Goal: Task Accomplishment & Management: Complete application form

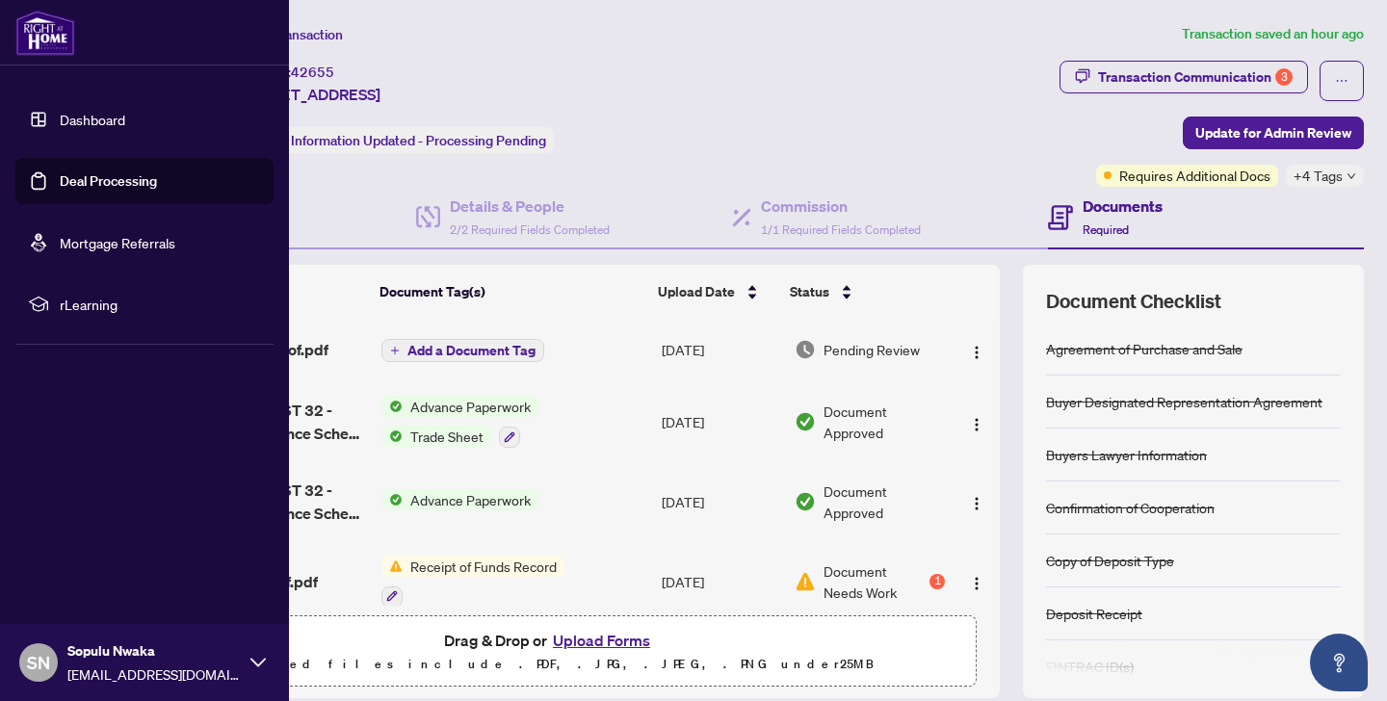
click at [60, 114] on link "Dashboard" at bounding box center [92, 119] width 65 height 17
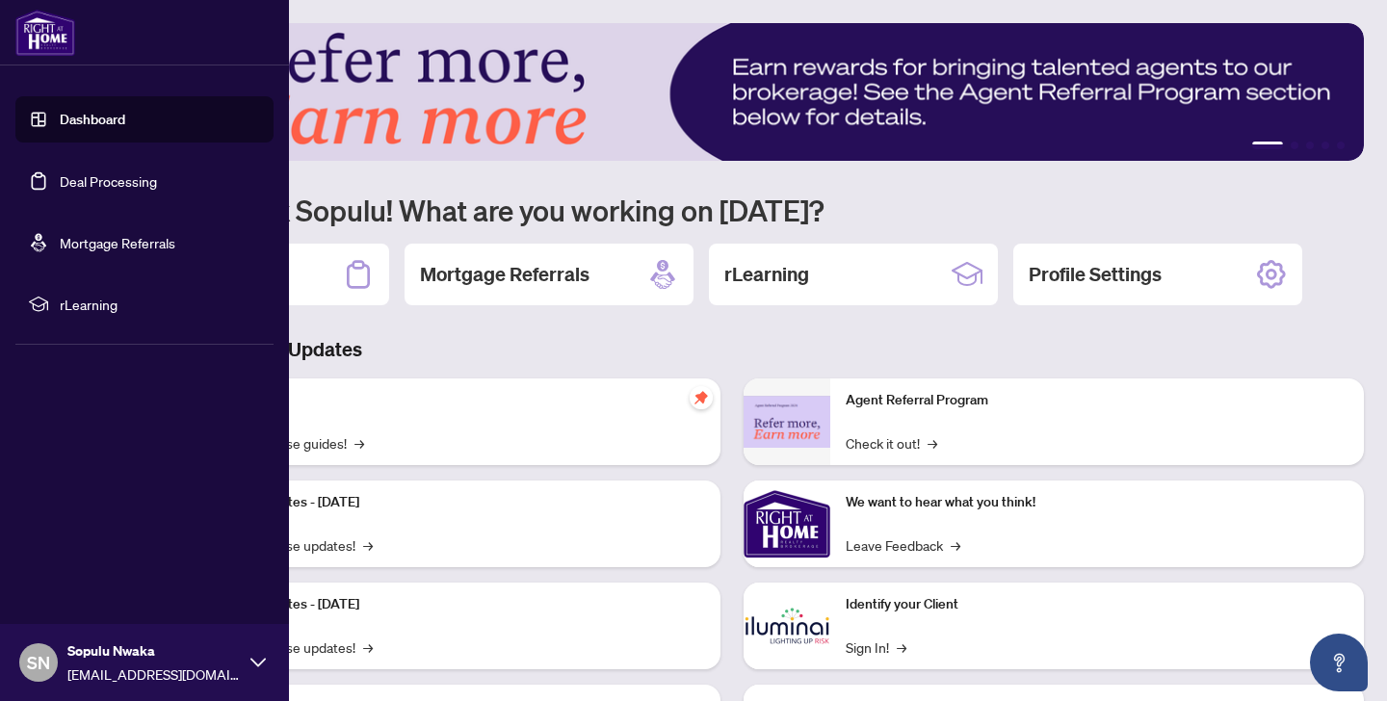
click at [68, 184] on link "Deal Processing" at bounding box center [108, 180] width 97 height 17
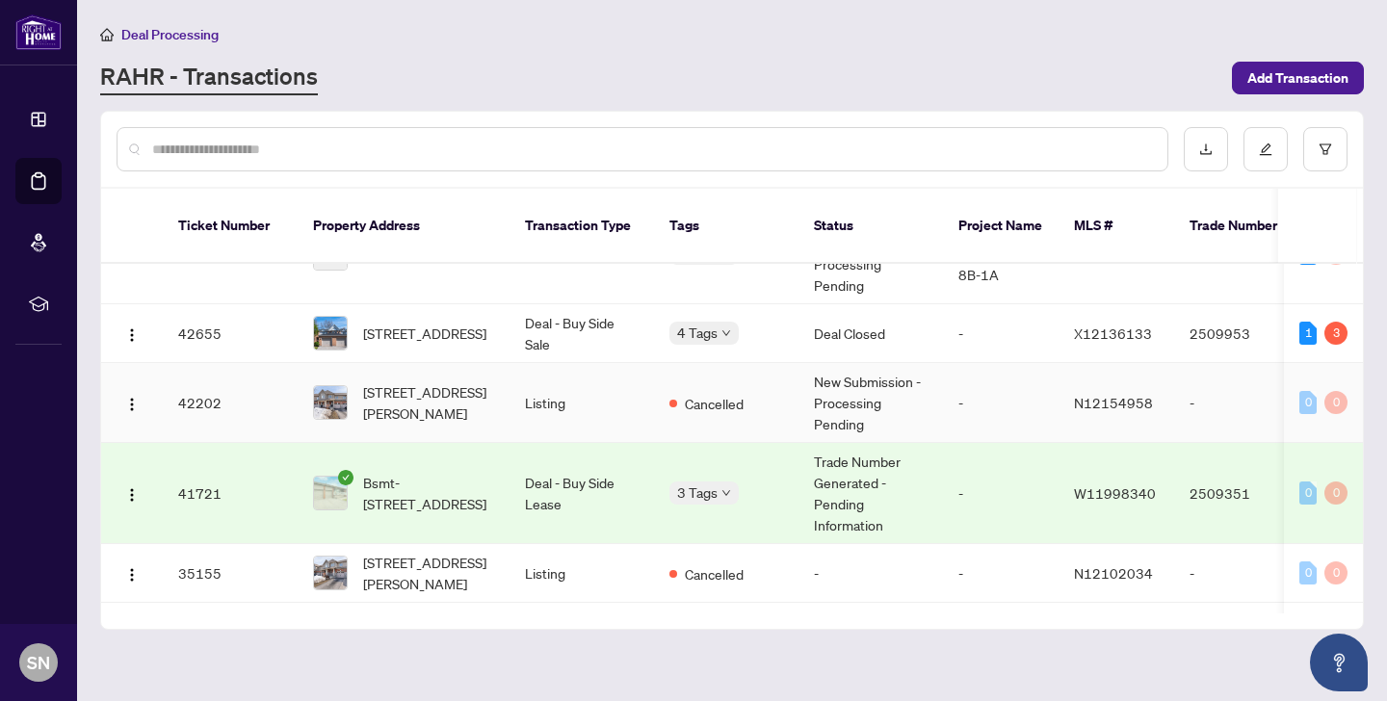
scroll to position [233, 0]
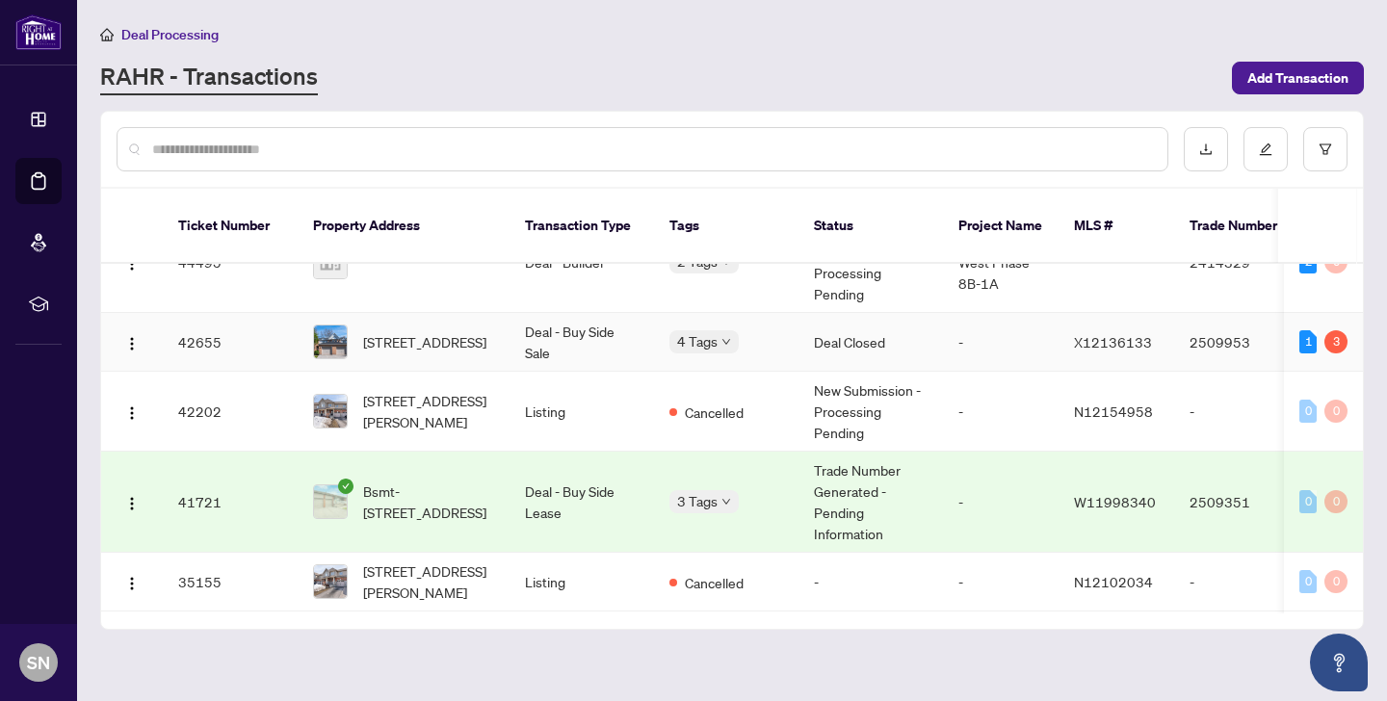
click at [521, 323] on td "Deal - Buy Side Sale" at bounding box center [581, 342] width 144 height 59
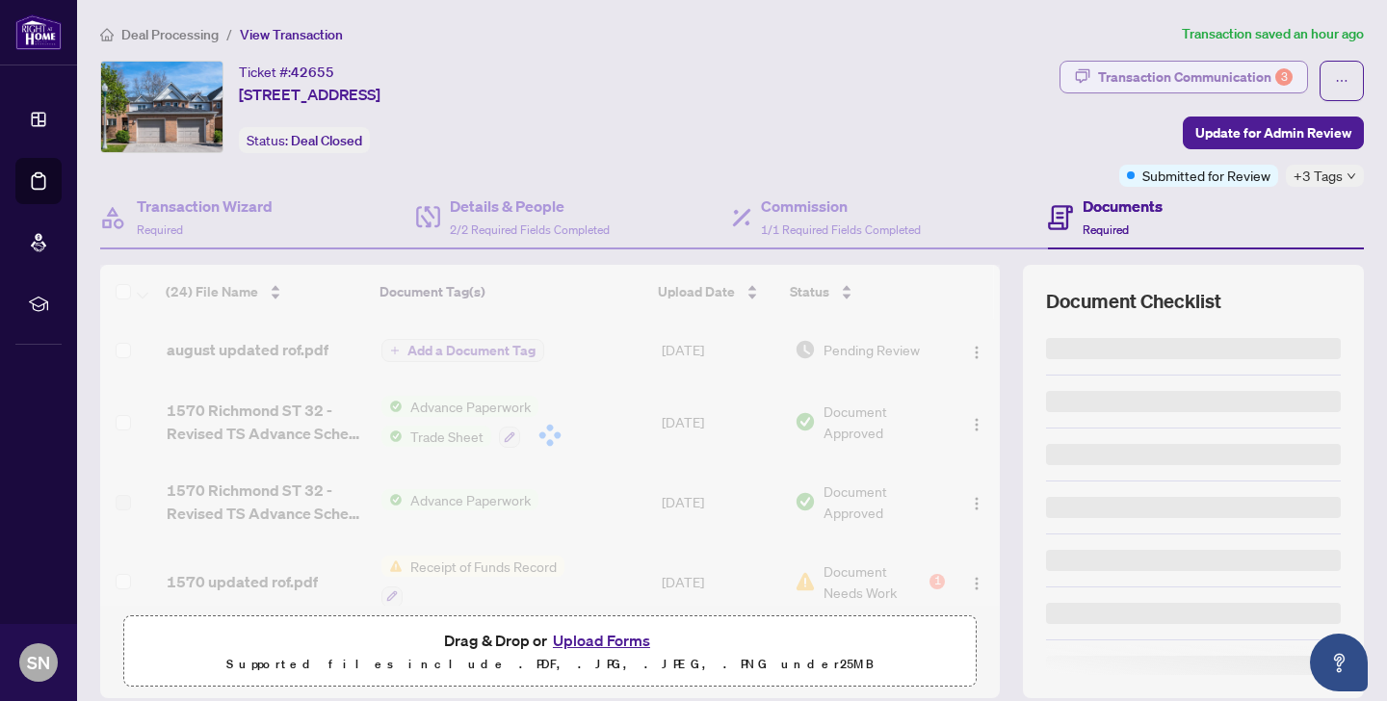
click at [1169, 91] on div "Transaction Communication 3" at bounding box center [1195, 77] width 195 height 31
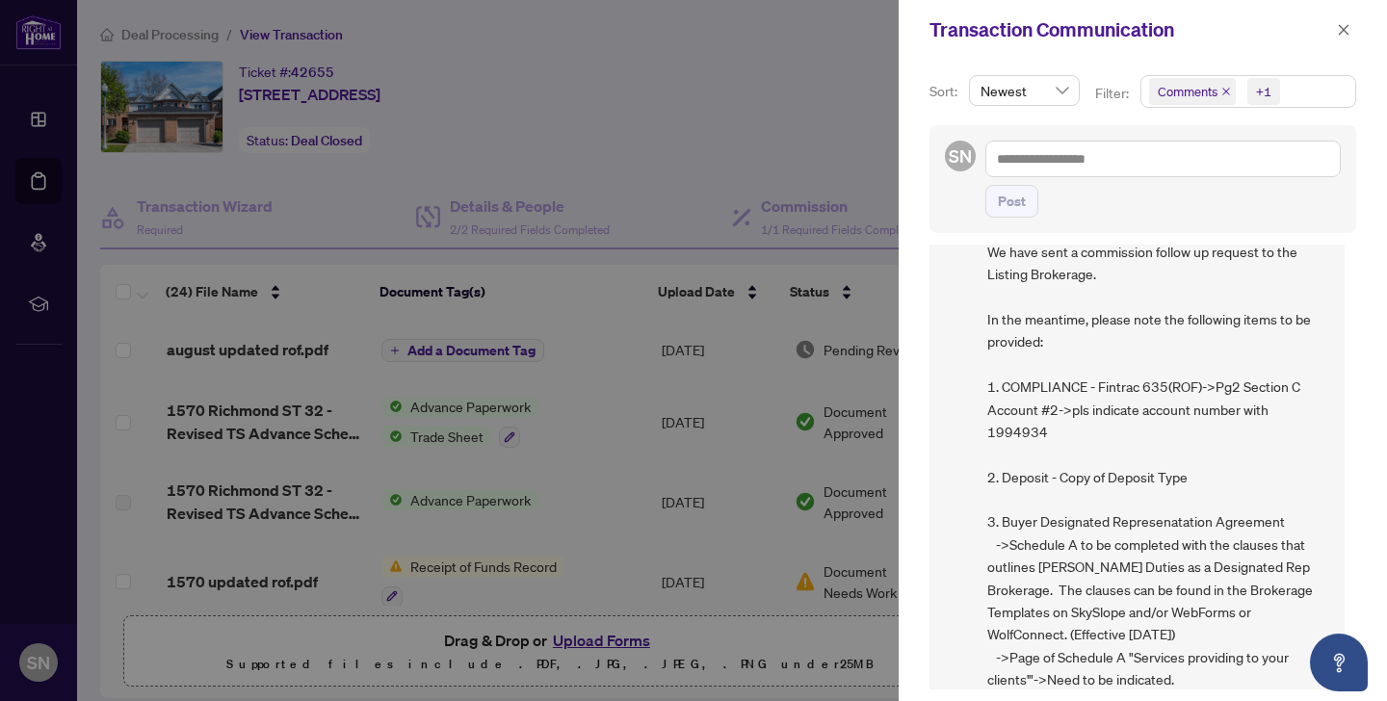
scroll to position [667, 0]
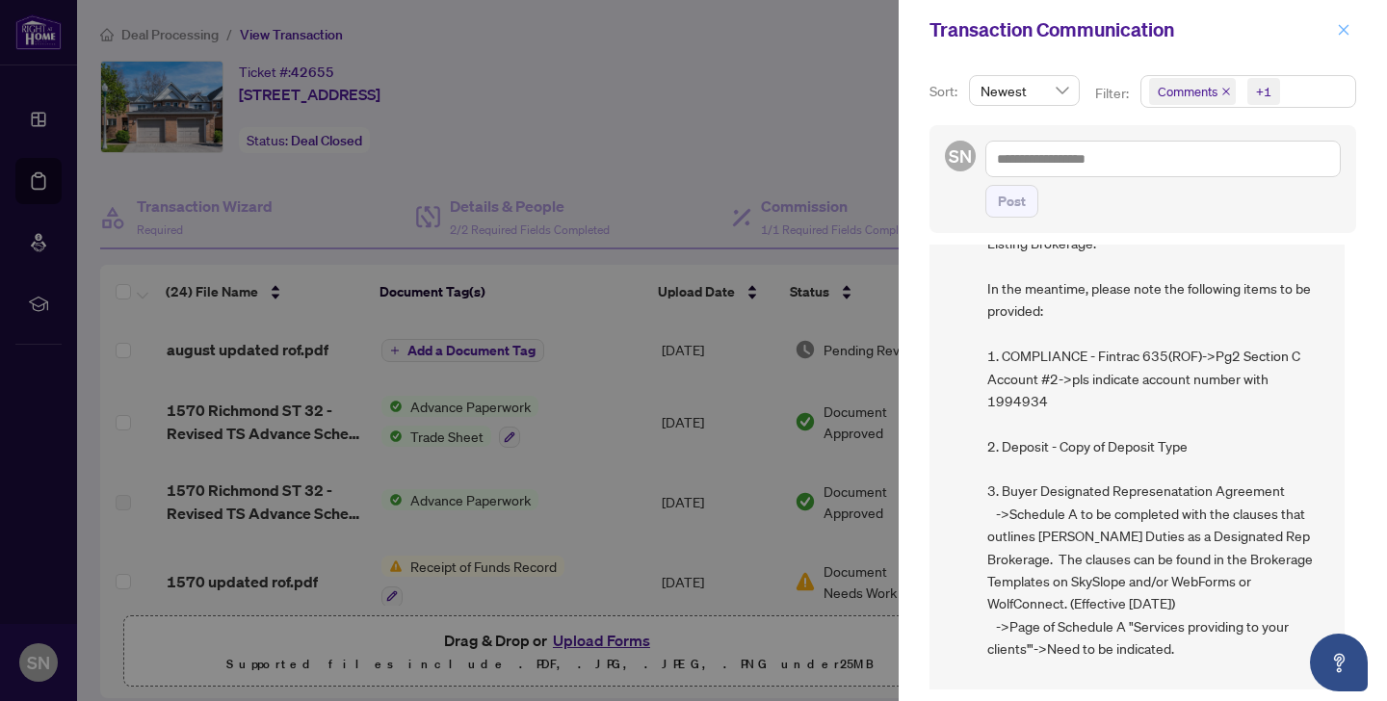
click at [1348, 24] on icon "close" at bounding box center [1343, 29] width 13 height 13
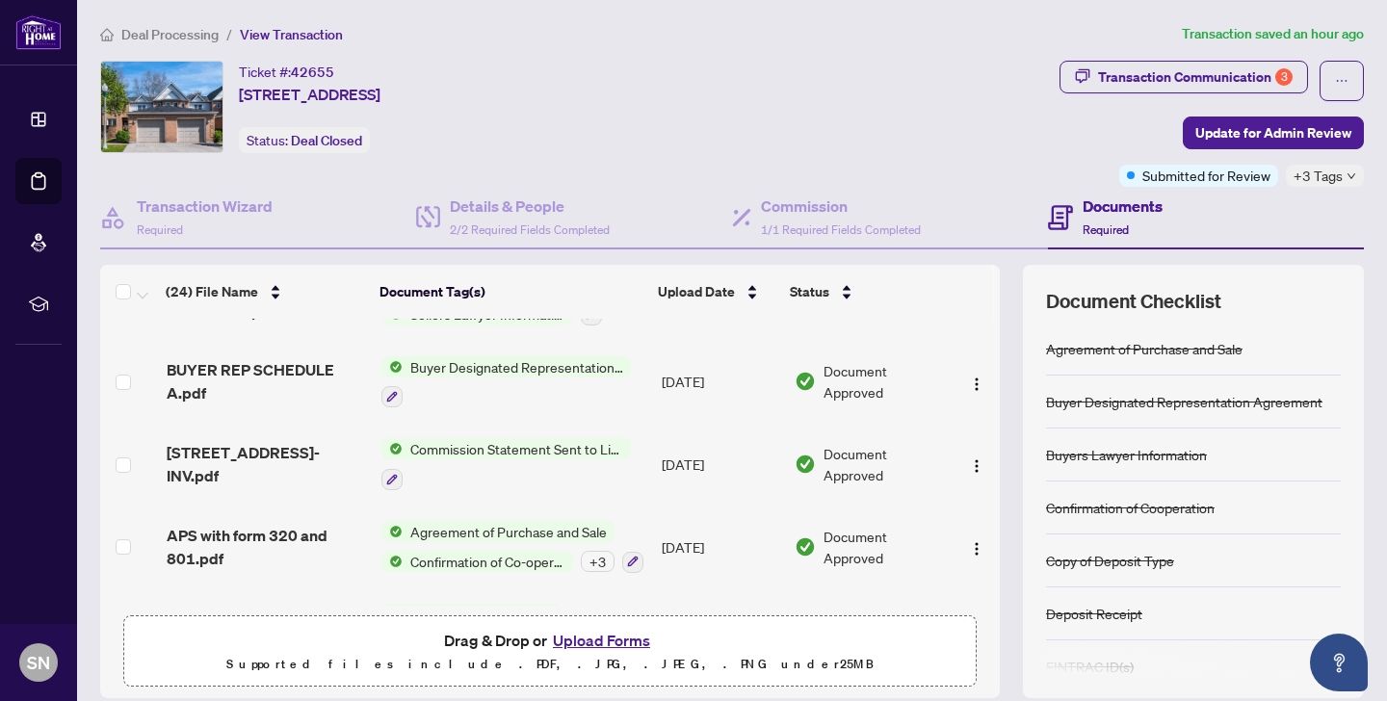
scroll to position [920, 0]
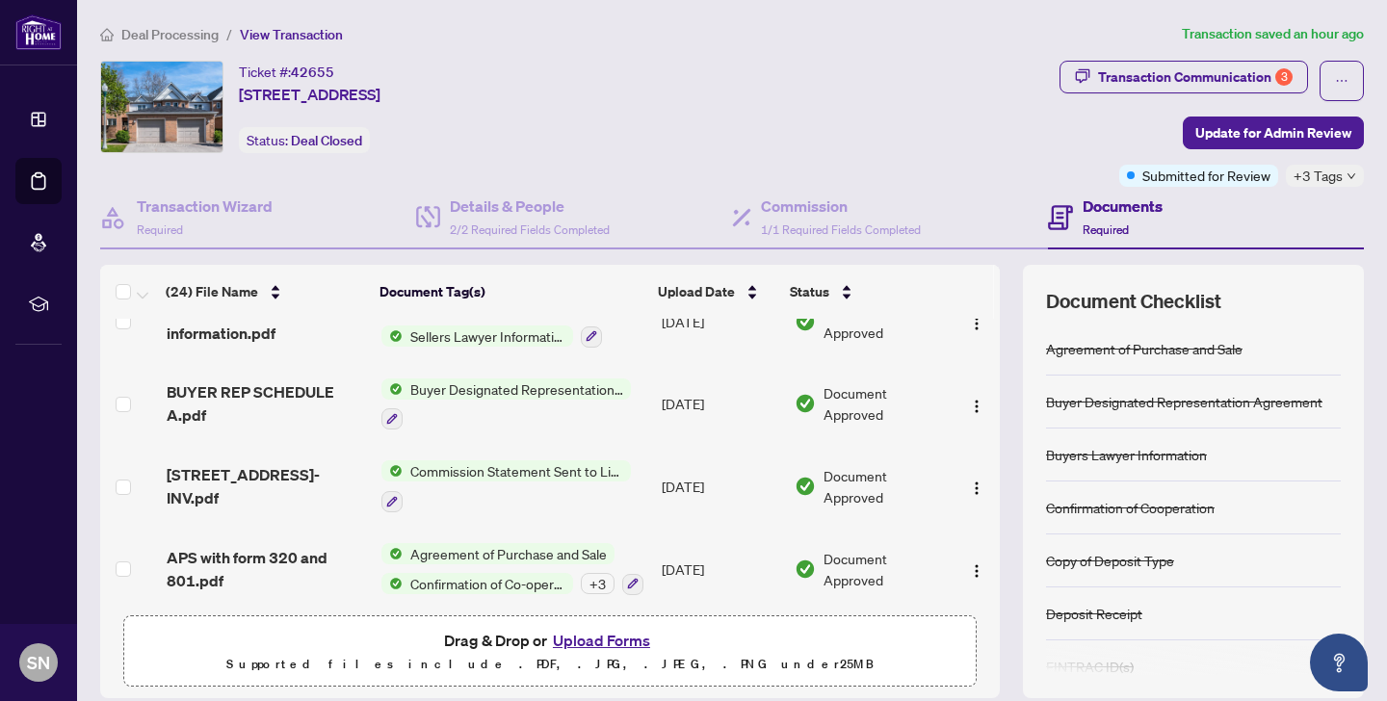
click at [456, 378] on span "Buyer Designated Representation Agreement" at bounding box center [517, 388] width 228 height 21
click at [200, 388] on span "BUYER REP SCHEDULE A.pdf" at bounding box center [266, 403] width 199 height 46
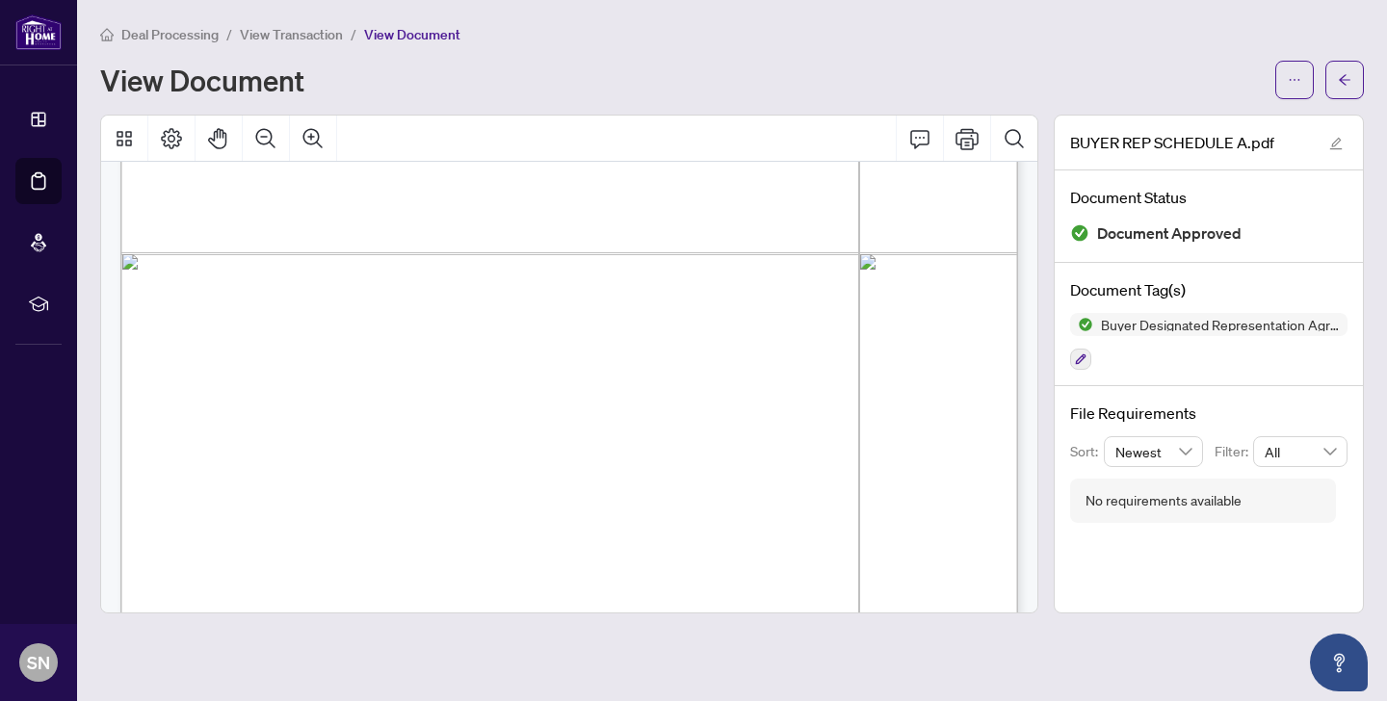
scroll to position [1939, 0]
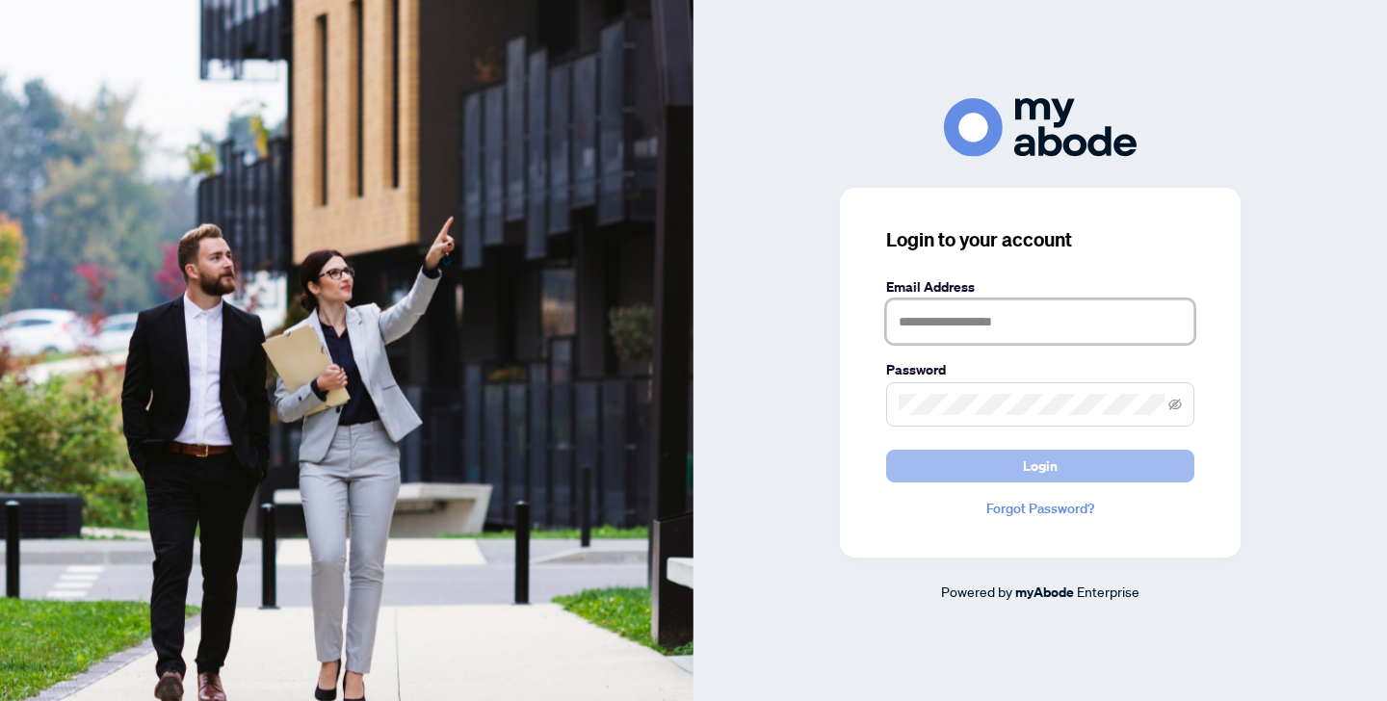
type input "**********"
click at [1014, 462] on button "Login" at bounding box center [1040, 466] width 308 height 33
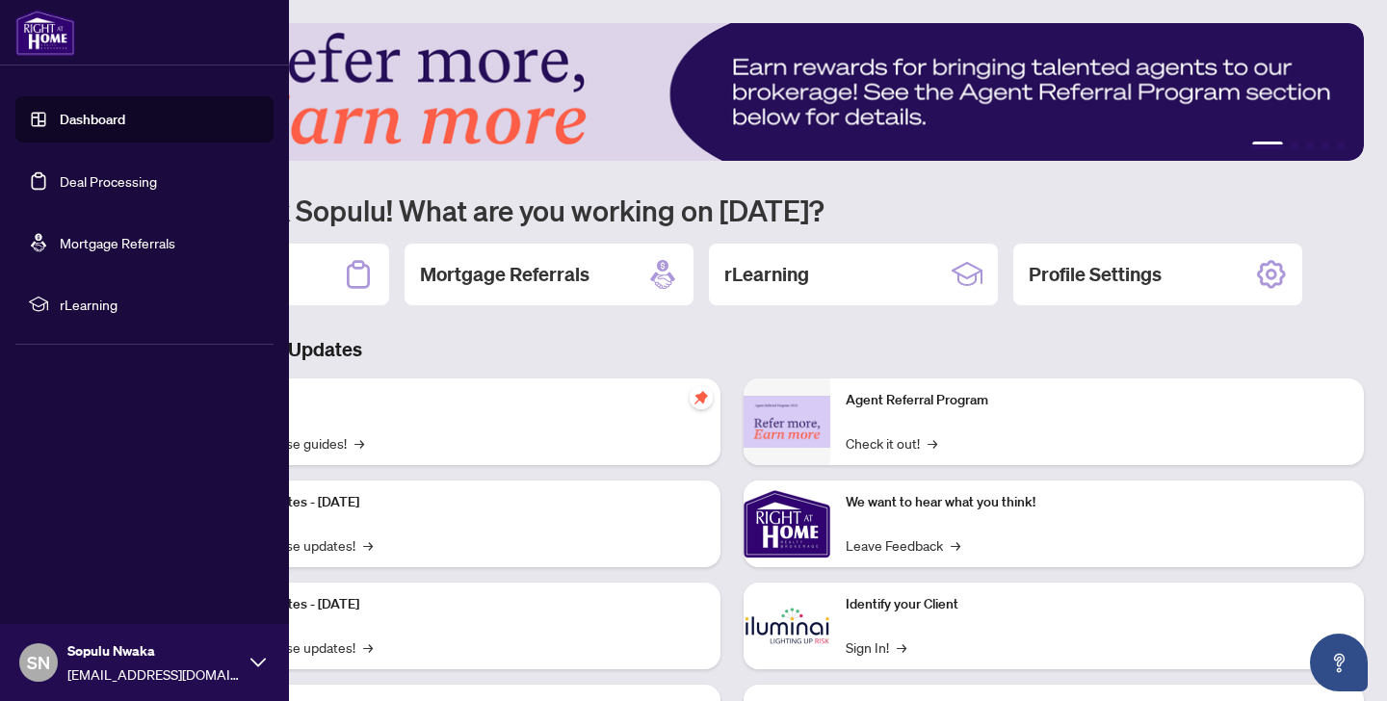
click at [60, 190] on link "Deal Processing" at bounding box center [108, 180] width 97 height 17
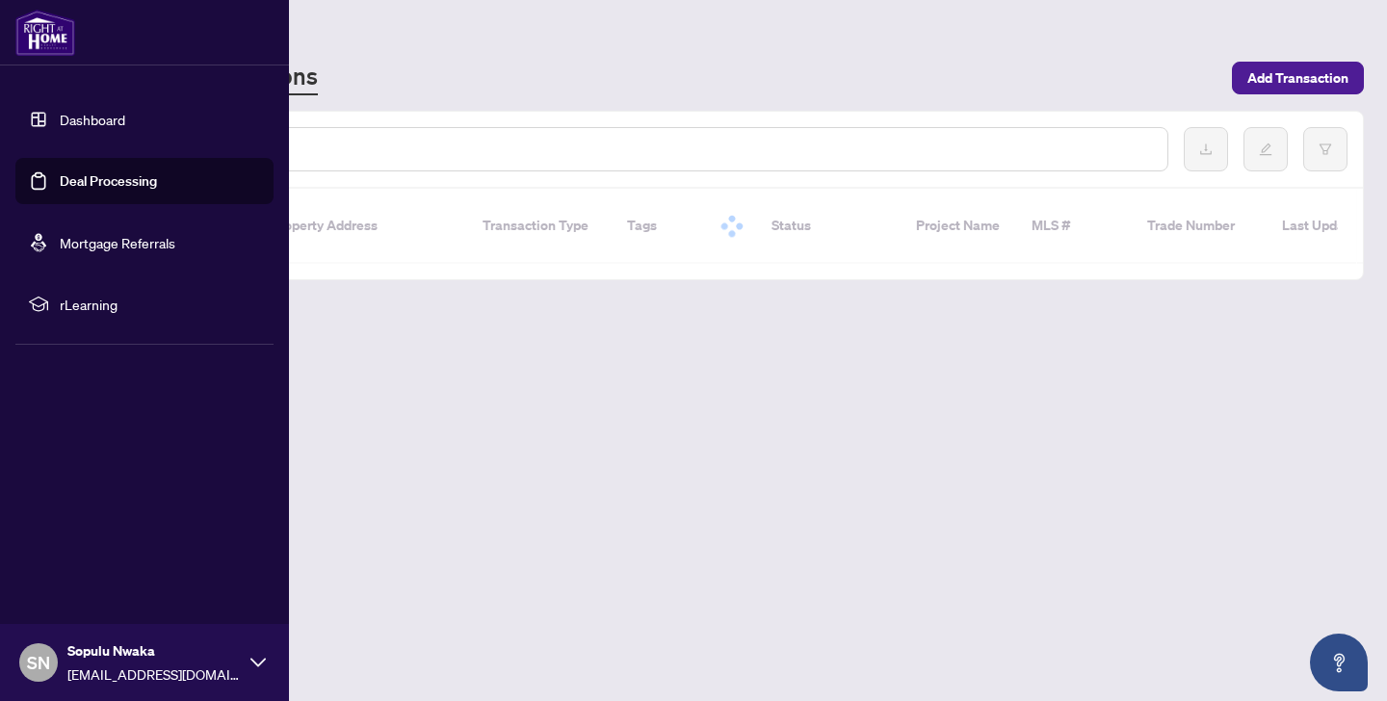
click at [60, 172] on link "Deal Processing" at bounding box center [108, 180] width 97 height 17
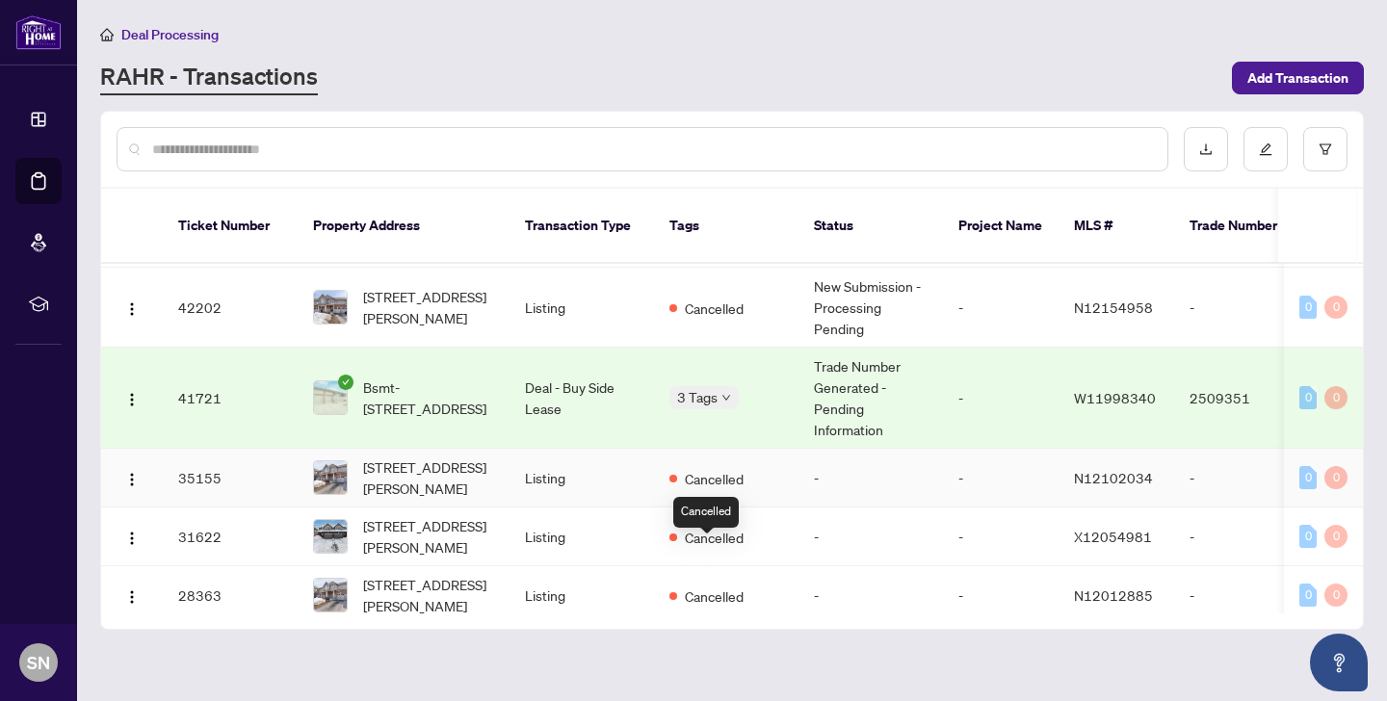
scroll to position [286, 0]
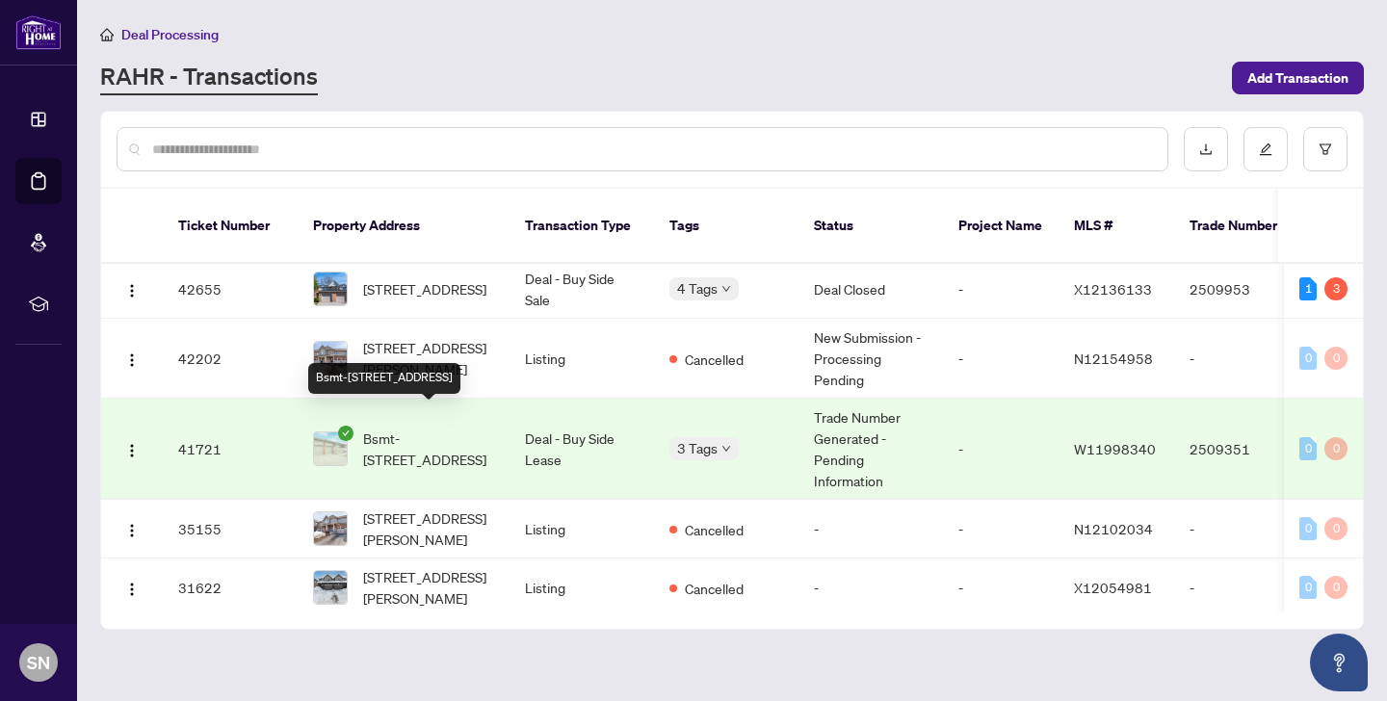
click at [480, 428] on span "Bsmt-14 Alladin Ave, Toronto, Ontario M6L 1S5, Canada" at bounding box center [428, 449] width 131 height 42
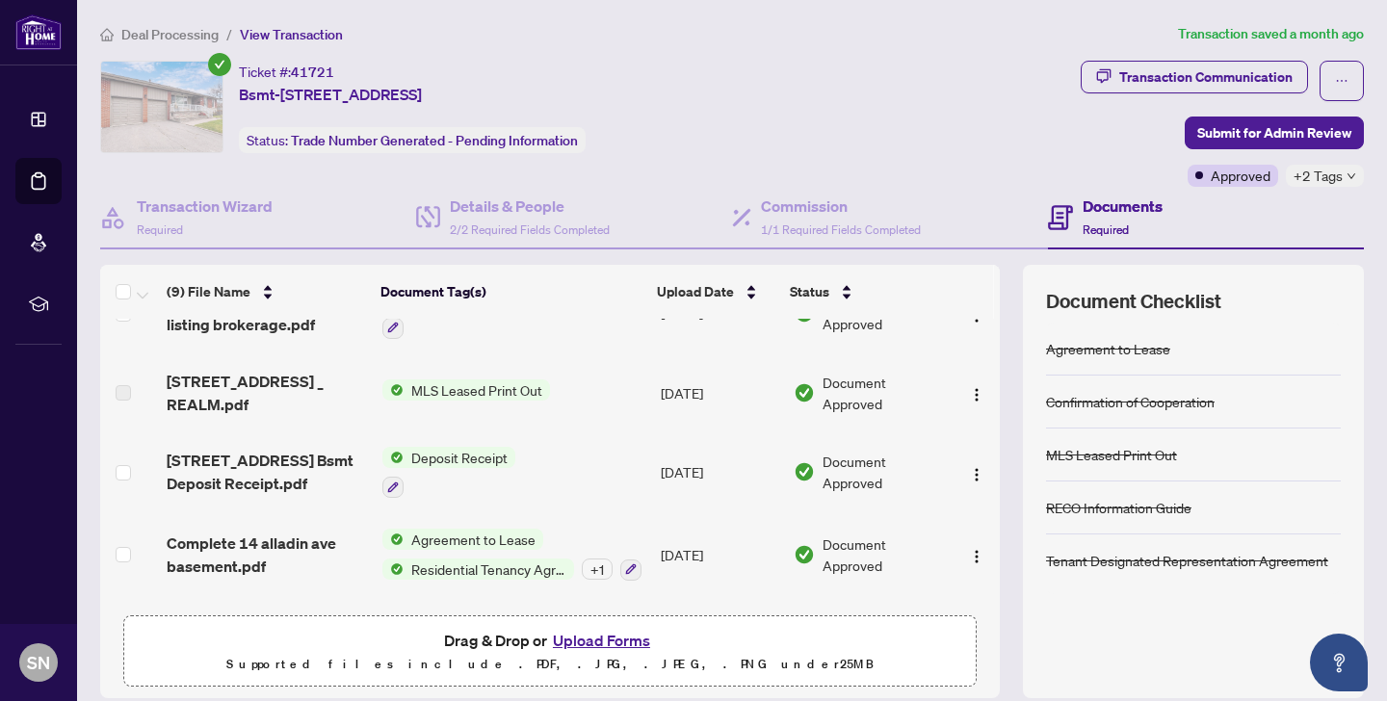
scroll to position [450, 0]
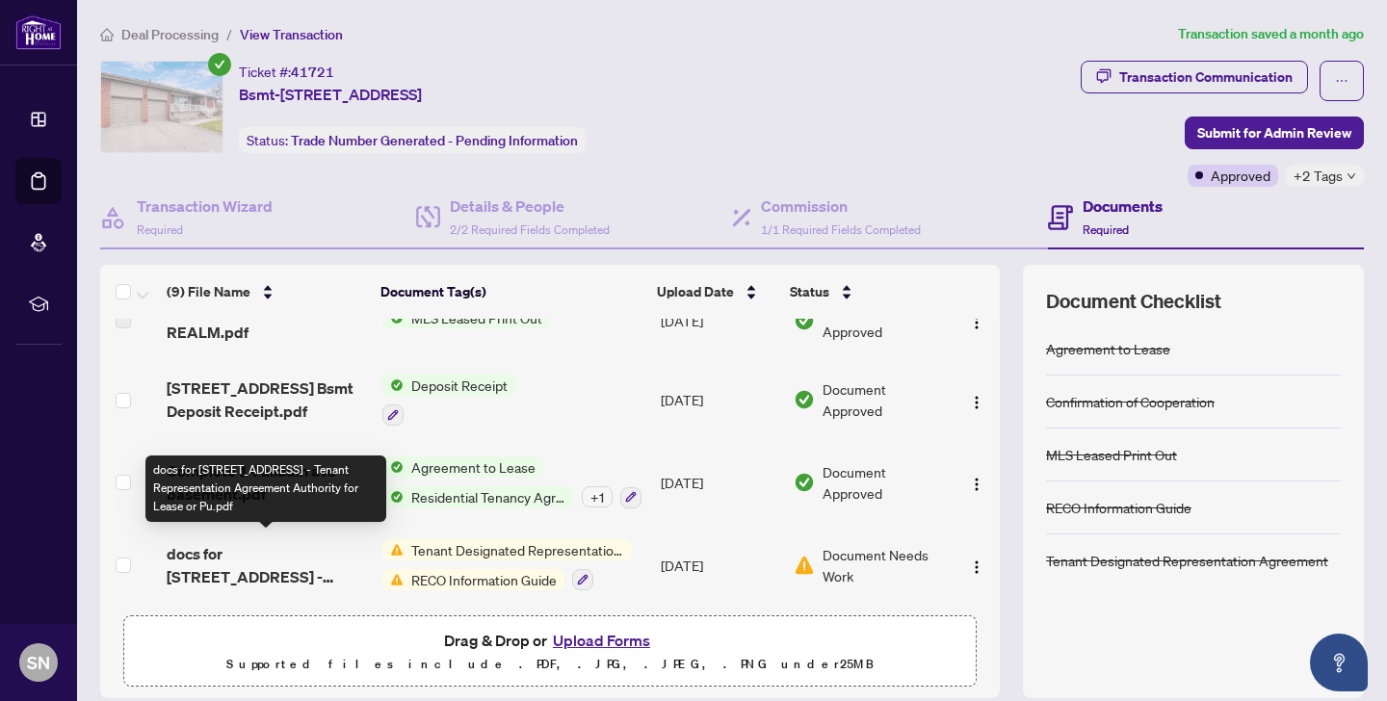
click at [260, 551] on span "docs for 14 alladin ave basement - Ontario 346 - Tenant Representation Agreemen…" at bounding box center [267, 565] width 200 height 46
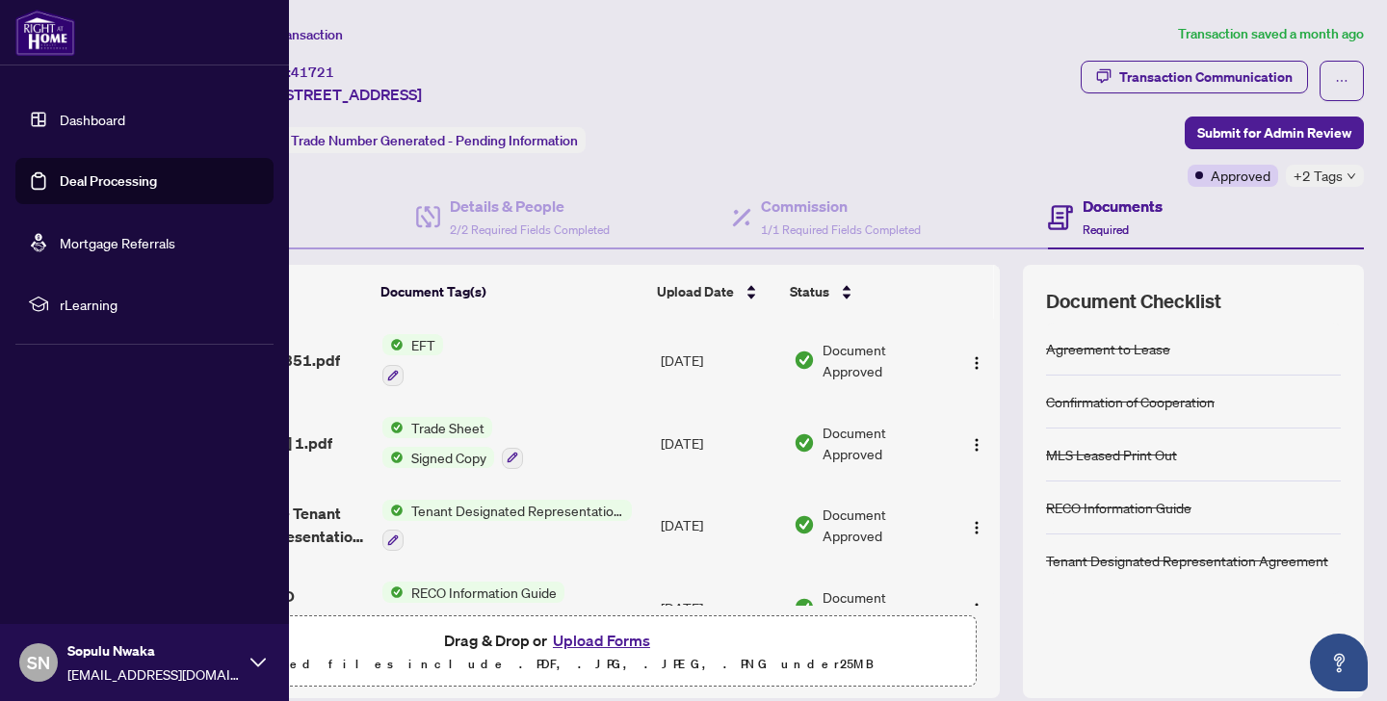
click at [67, 177] on link "Deal Processing" at bounding box center [108, 180] width 97 height 17
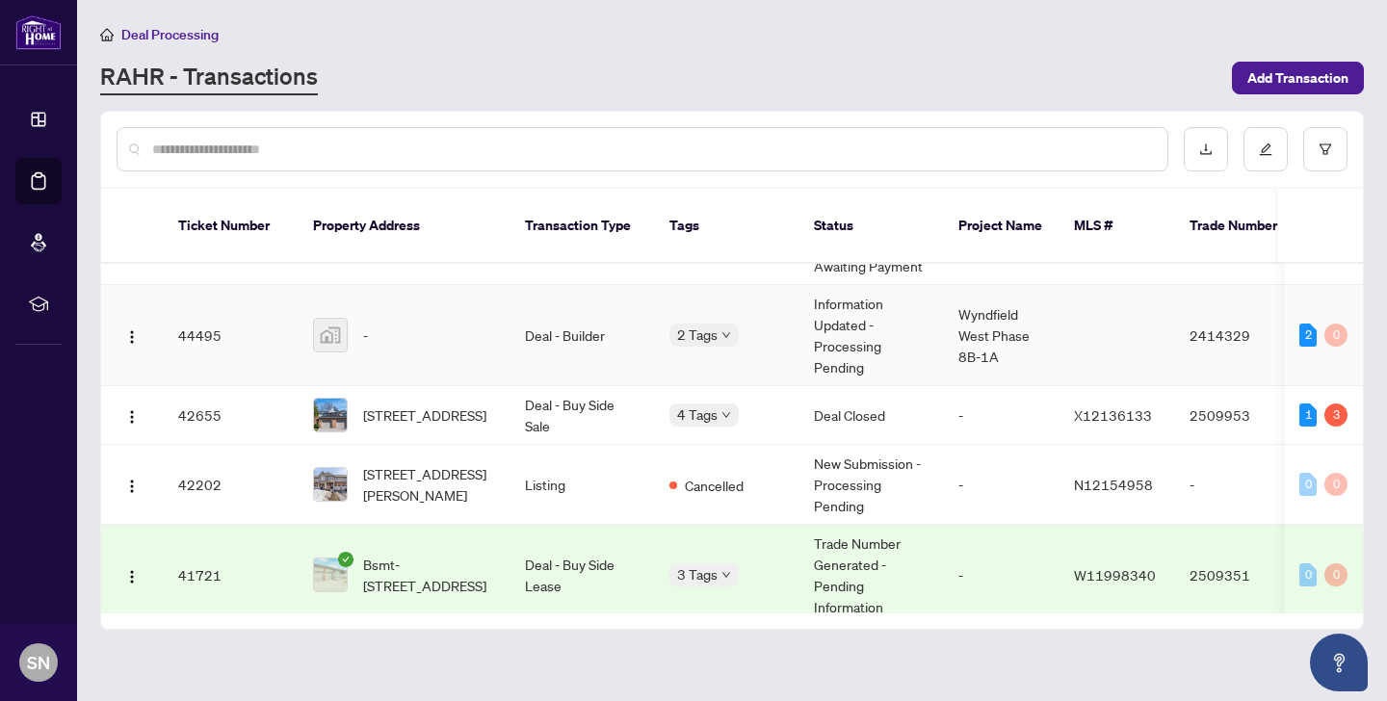
scroll to position [161, 0]
click at [1252, 86] on span "Add Transaction" at bounding box center [1297, 78] width 101 height 31
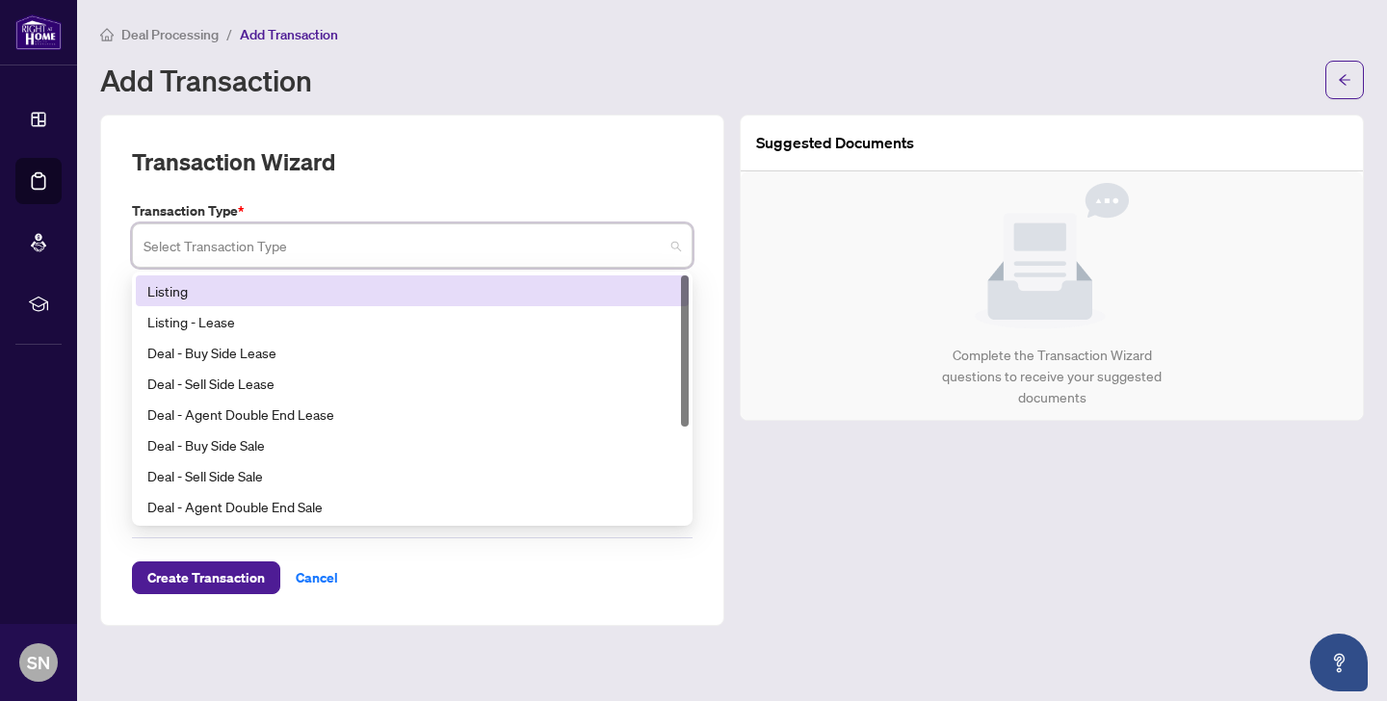
click at [424, 246] on input "search" at bounding box center [403, 248] width 520 height 42
click at [290, 284] on div "Listing" at bounding box center [412, 290] width 530 height 21
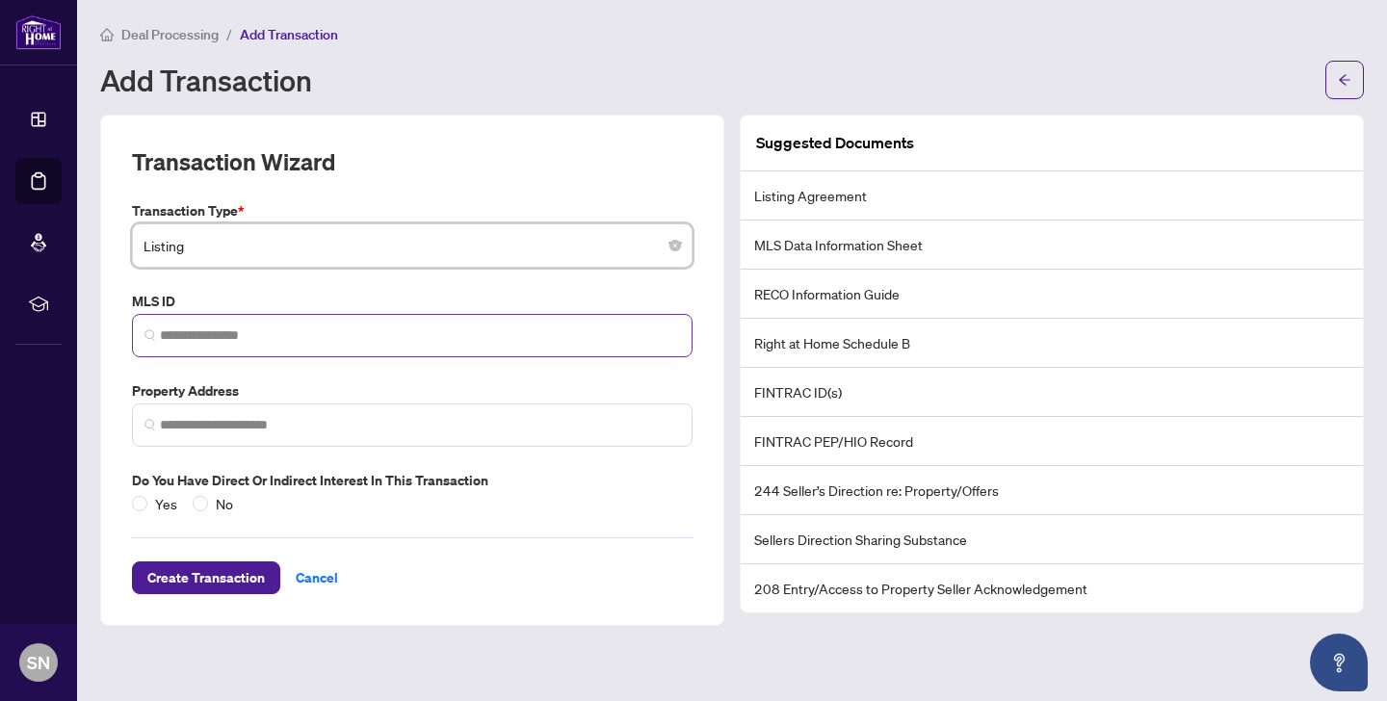
click at [269, 345] on span at bounding box center [412, 335] width 560 height 43
click at [247, 345] on span at bounding box center [412, 335] width 560 height 43
paste input "*********"
type input "*********"
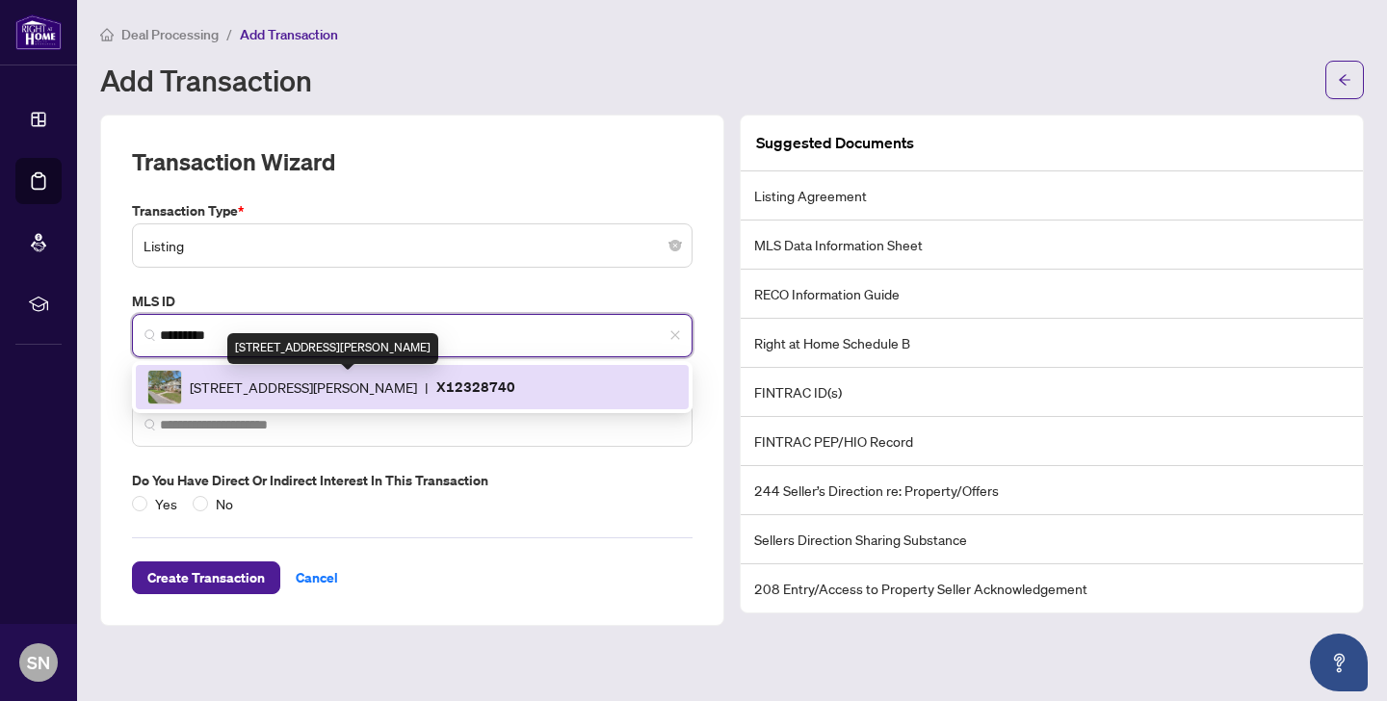
click at [319, 387] on span "164 Jansen Ave, Kitchener, Ontario N2A 2L7, Canada" at bounding box center [303, 387] width 227 height 21
type input "**********"
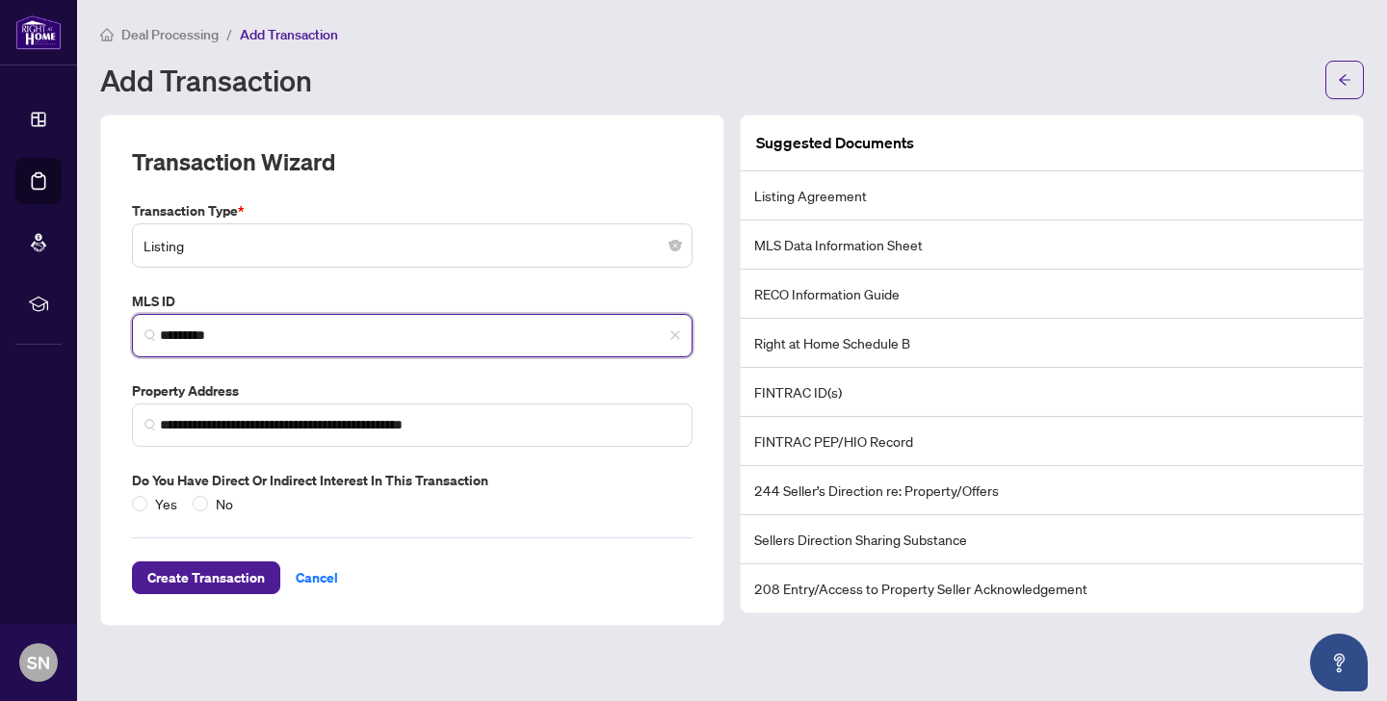
type input "*********"
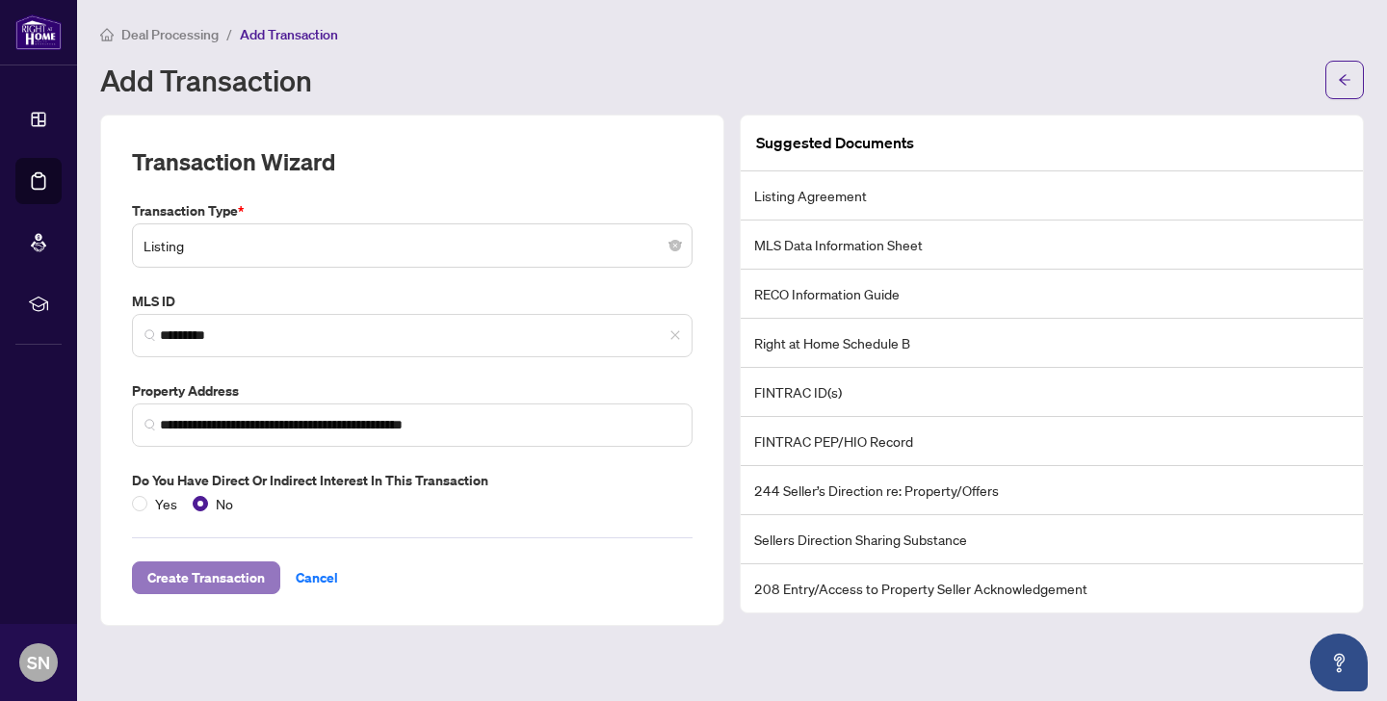
click at [212, 584] on span "Create Transaction" at bounding box center [205, 577] width 117 height 31
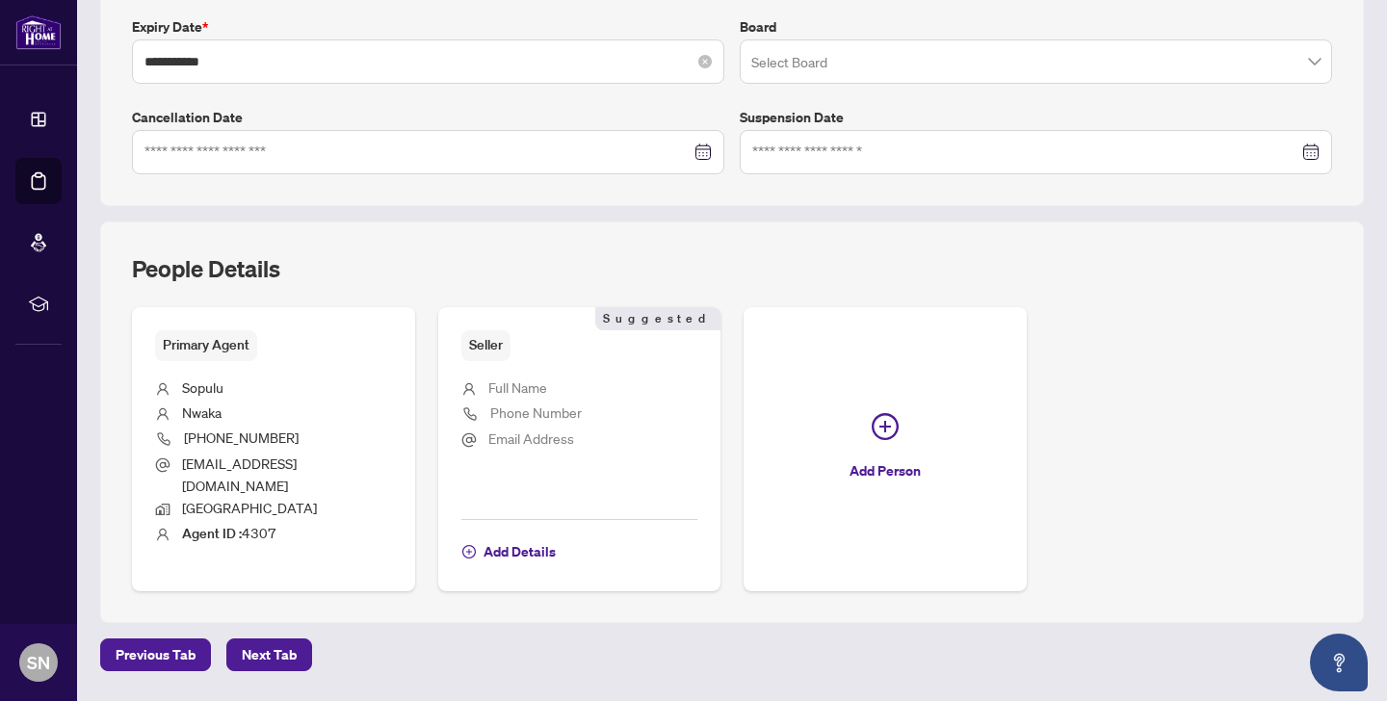
scroll to position [554, 0]
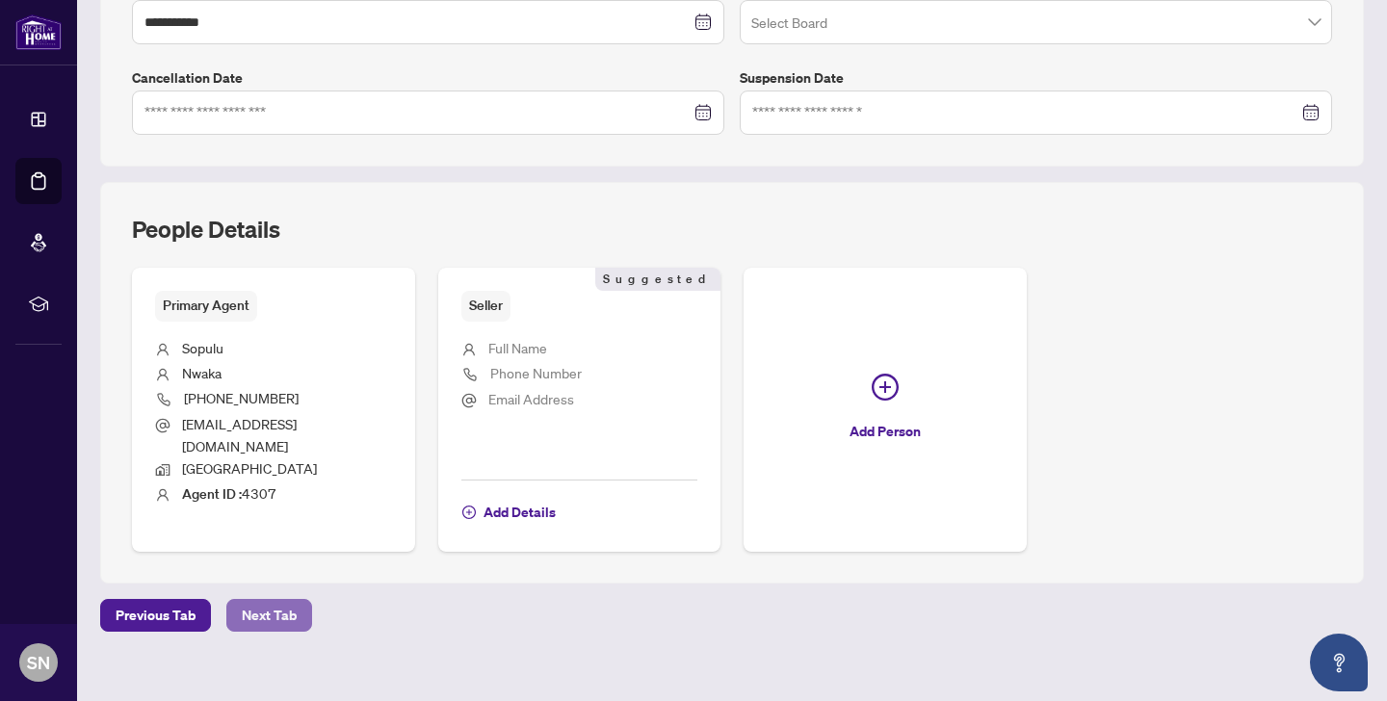
click at [267, 600] on span "Next Tab" at bounding box center [269, 615] width 55 height 31
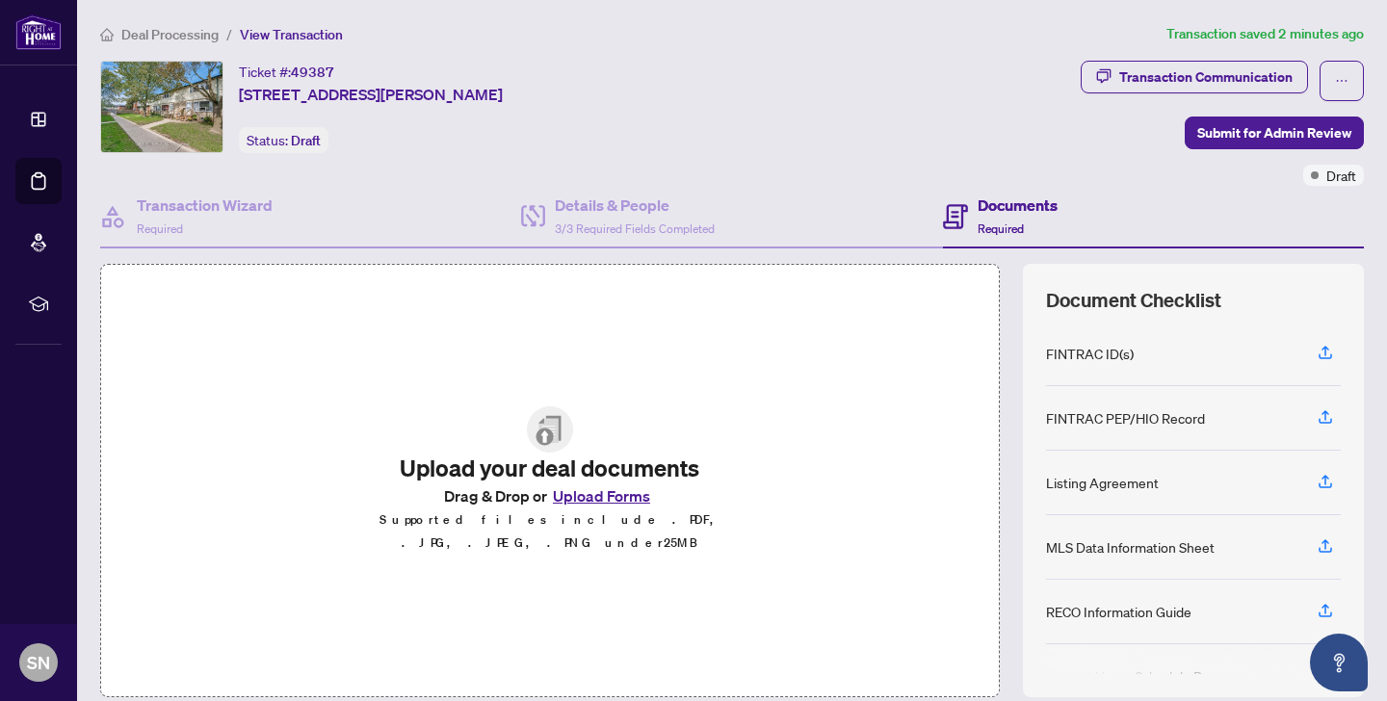
scroll to position [133, 0]
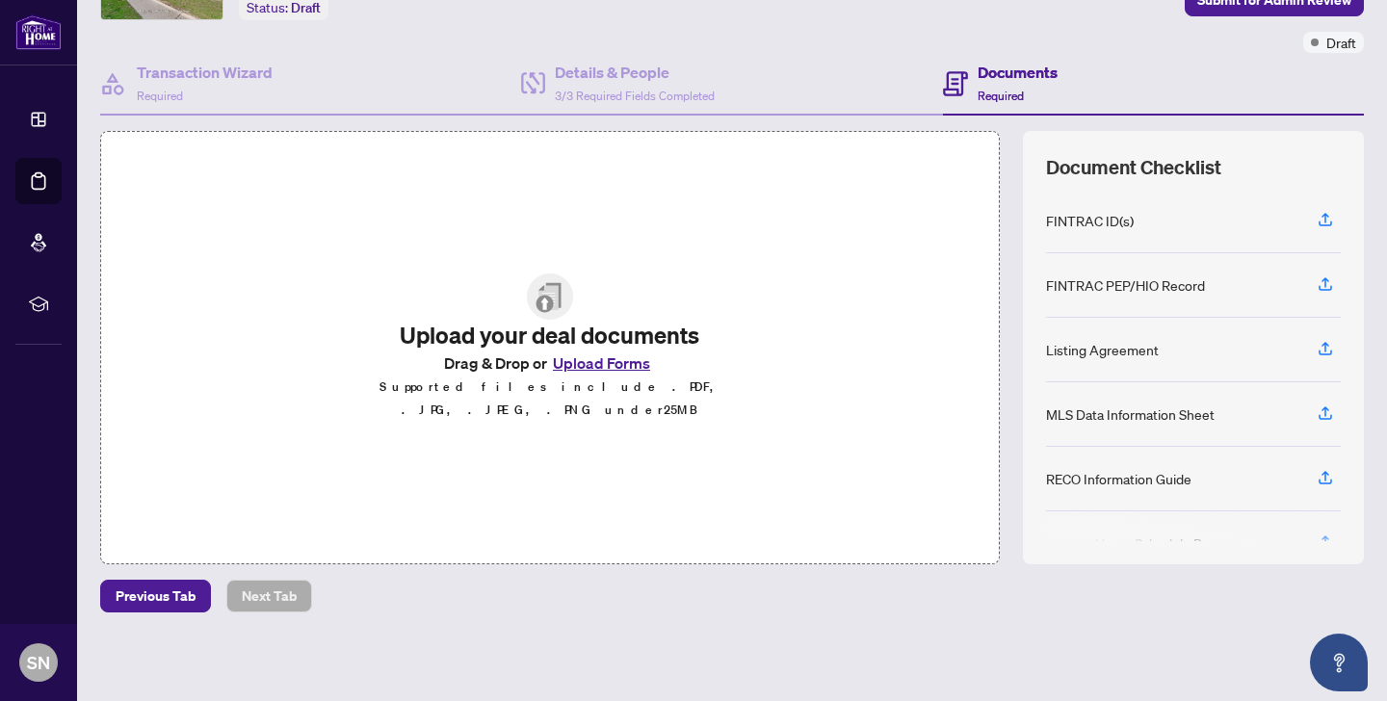
click at [610, 374] on button "Upload Forms" at bounding box center [601, 363] width 109 height 25
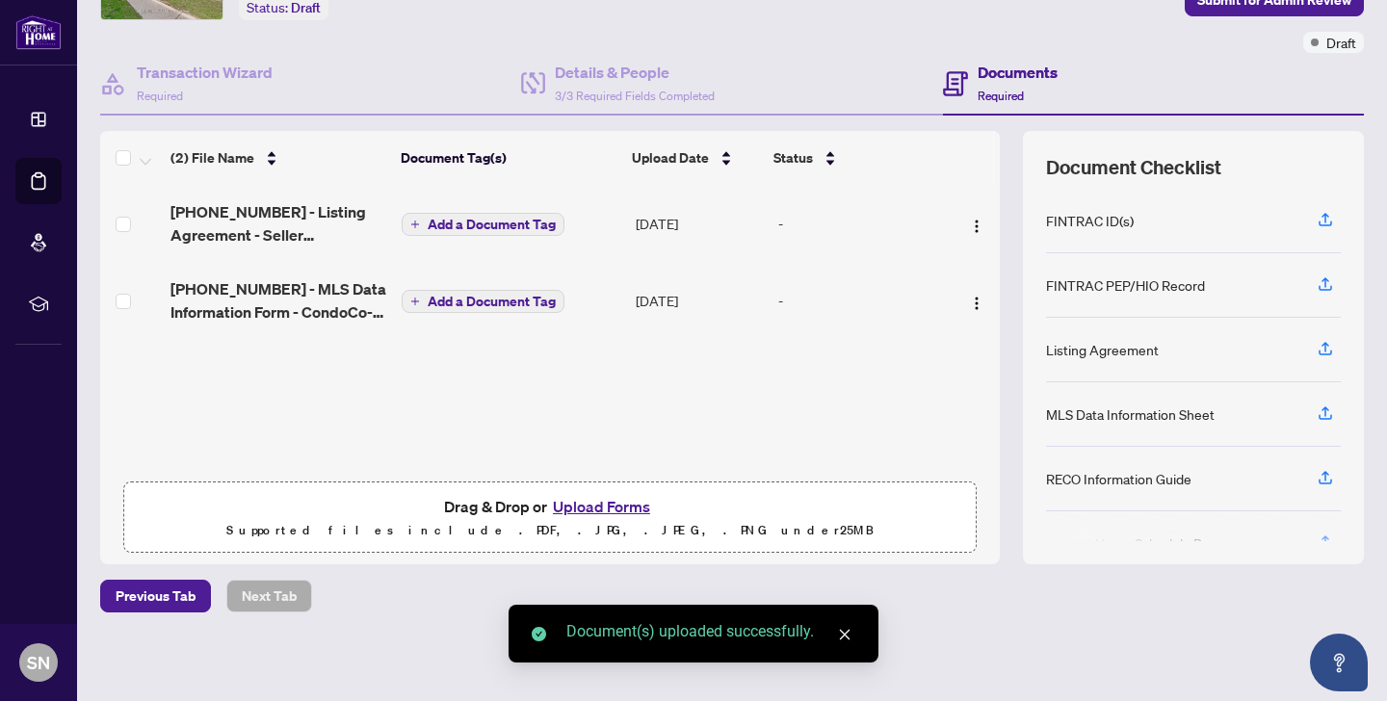
click at [606, 507] on button "Upload Forms" at bounding box center [601, 506] width 109 height 25
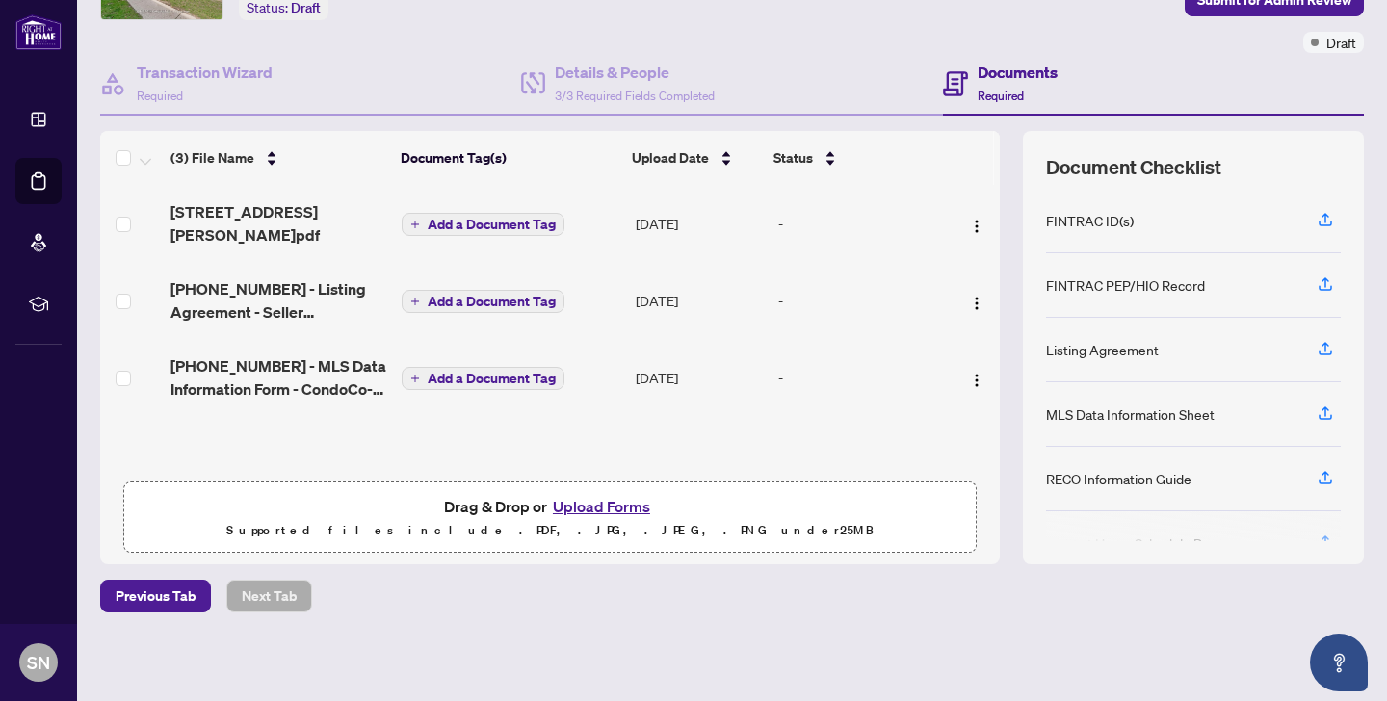
scroll to position [0, 0]
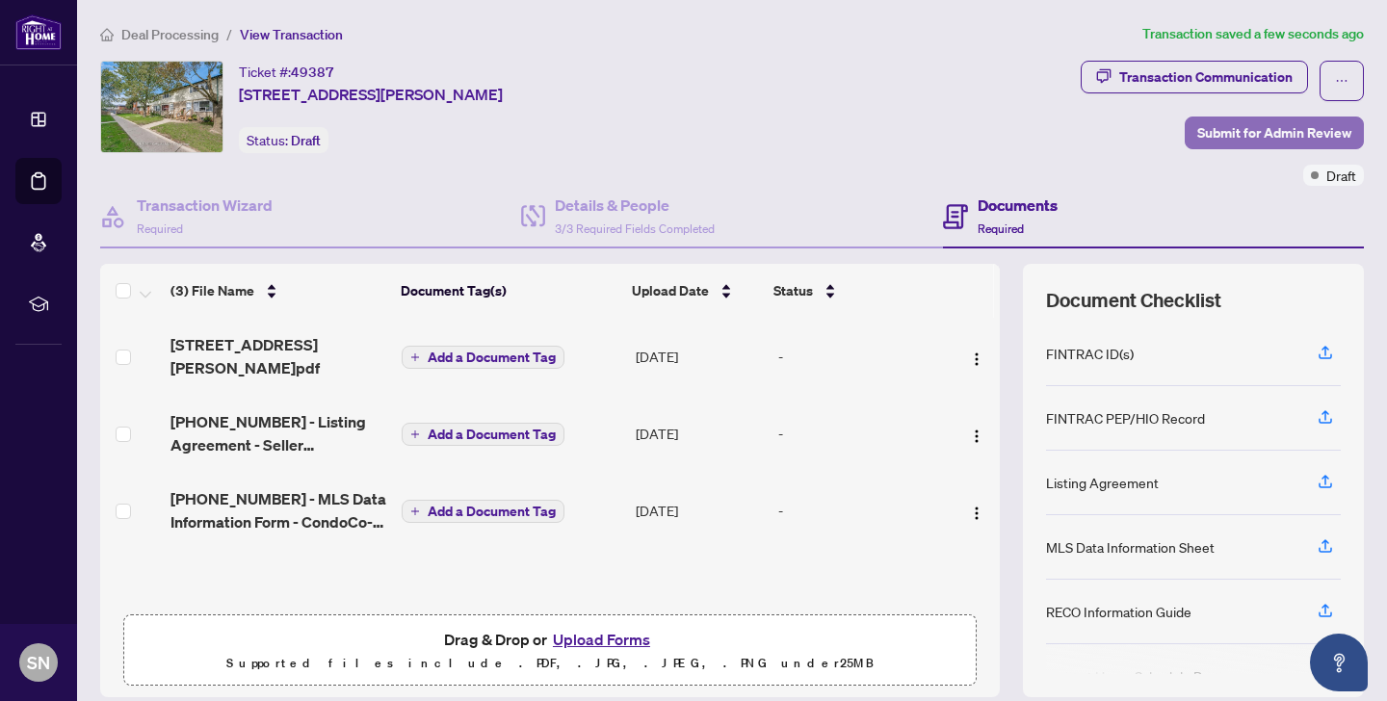
click at [1286, 139] on span "Submit for Admin Review" at bounding box center [1274, 132] width 154 height 31
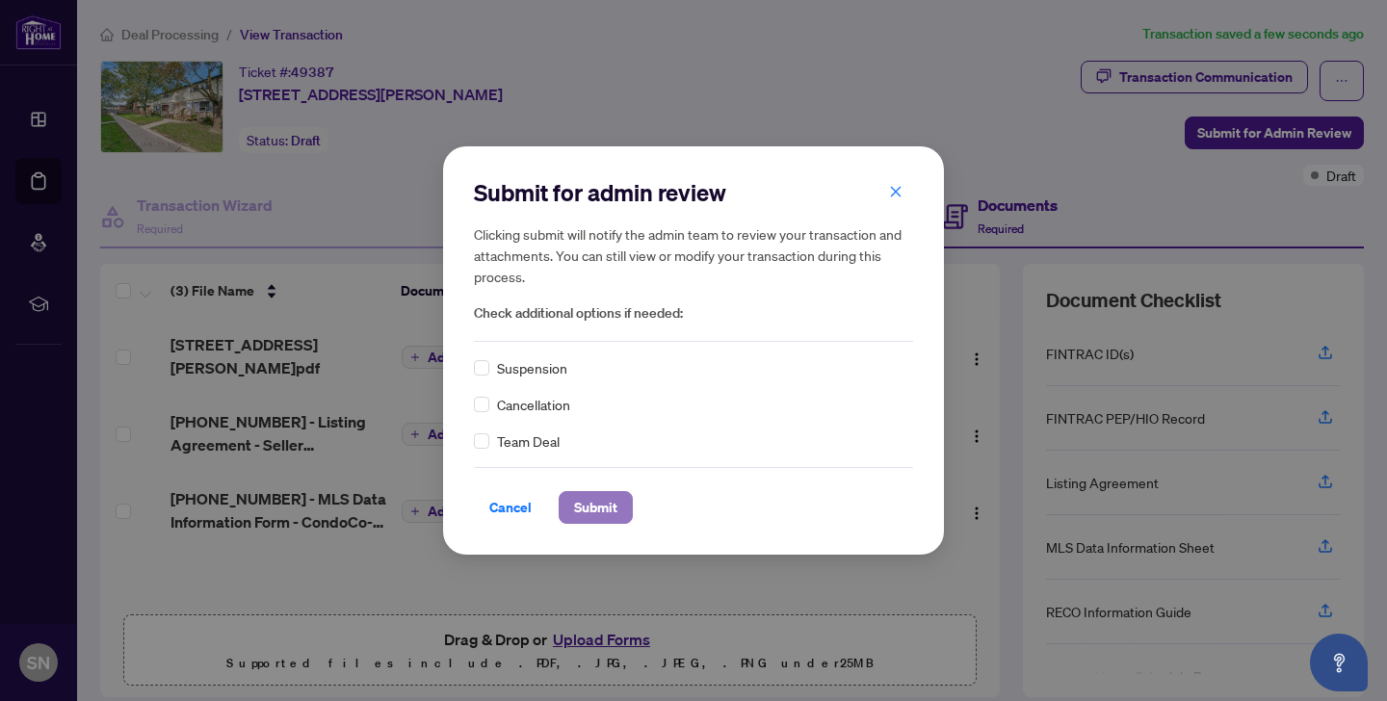
click at [605, 510] on span "Submit" at bounding box center [595, 507] width 43 height 31
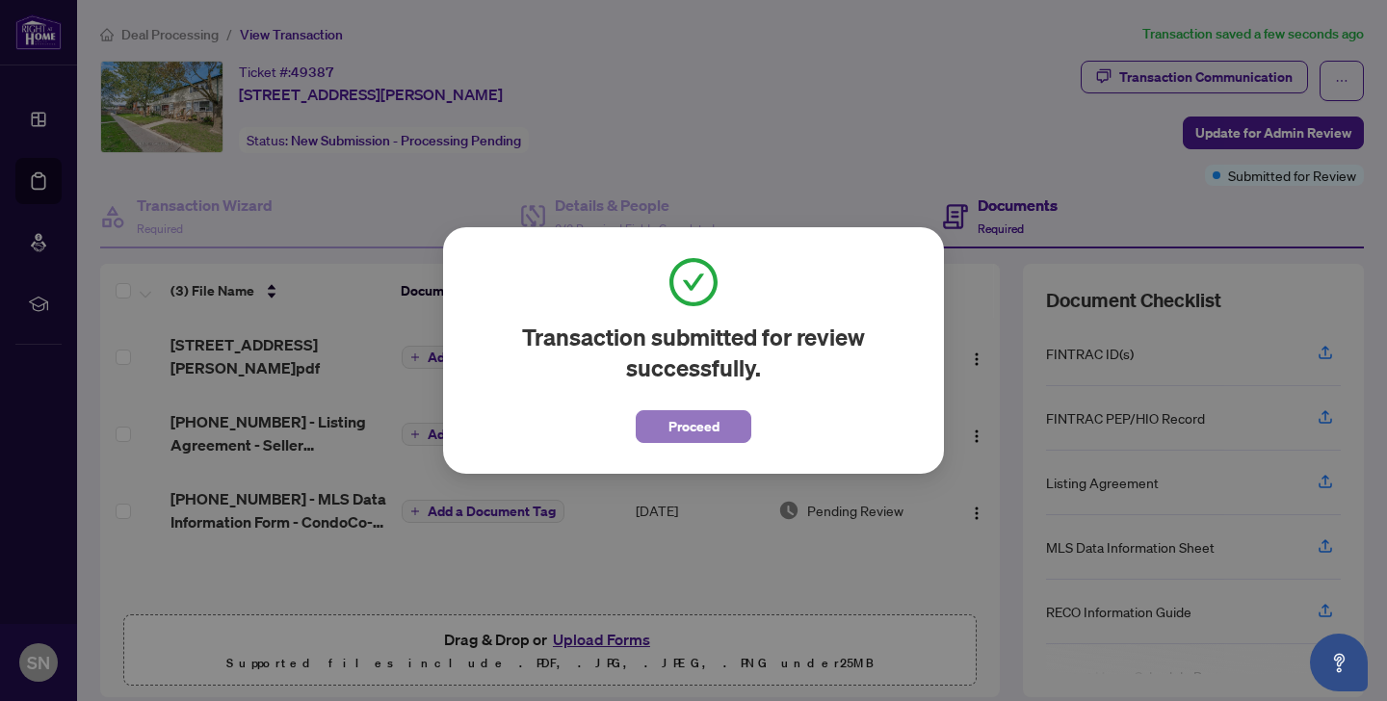
click at [690, 425] on span "Proceed" at bounding box center [693, 426] width 51 height 31
